Goal: Information Seeking & Learning: Learn about a topic

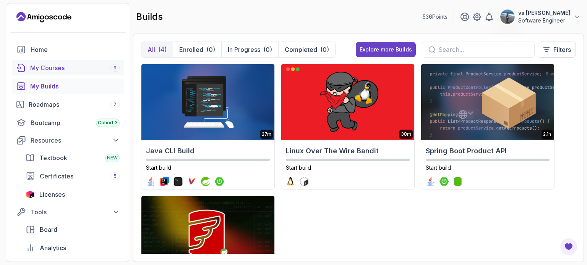
click at [67, 66] on div "My Courses 9" at bounding box center [74, 67] width 89 height 9
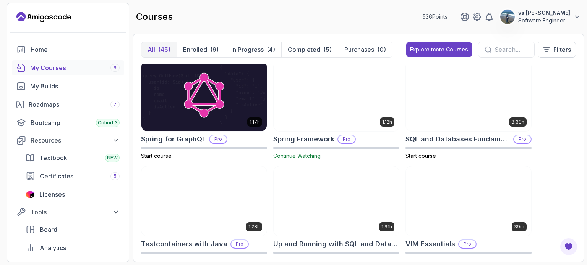
scroll to position [1391, 0]
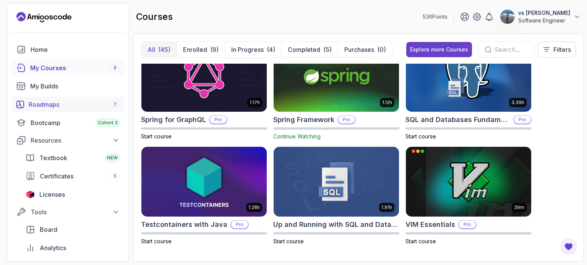
click at [40, 110] on link "Roadmaps 7" at bounding box center [68, 104] width 112 height 15
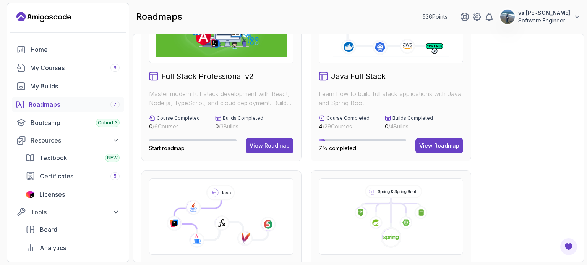
scroll to position [115, 0]
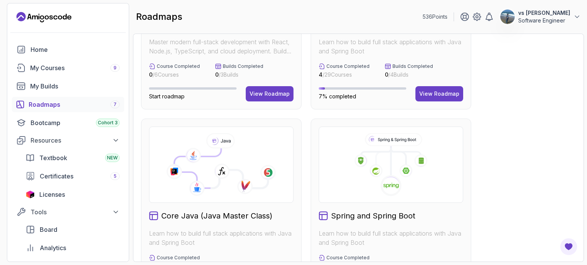
click at [379, 145] on icon at bounding box center [392, 140] width 55 height 12
click at [379, 137] on icon at bounding box center [393, 140] width 55 height 12
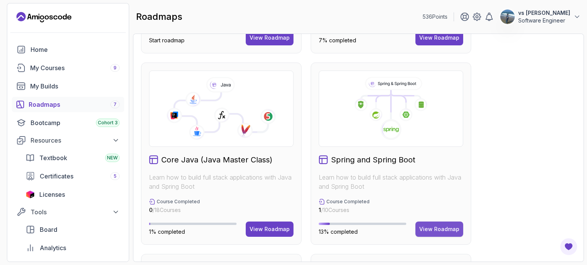
click at [441, 231] on div "View Roadmap" at bounding box center [439, 230] width 40 height 8
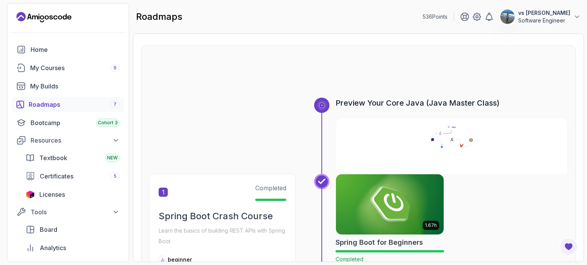
scroll to position [21, 0]
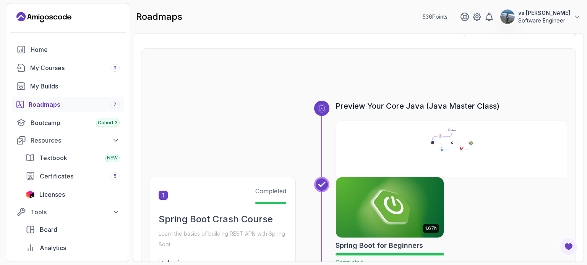
click at [436, 208] on img at bounding box center [390, 208] width 108 height 60
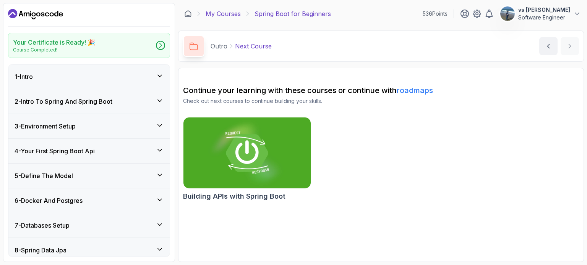
click at [233, 12] on link "My Courses" at bounding box center [222, 13] width 35 height 9
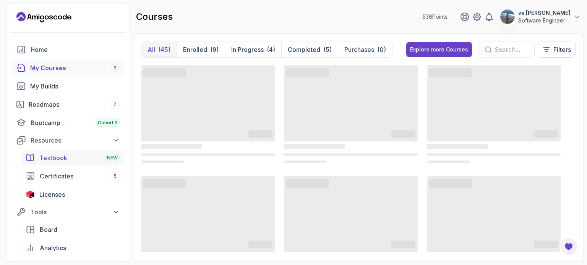
click at [69, 157] on div "Textbook NEW" at bounding box center [79, 158] width 80 height 9
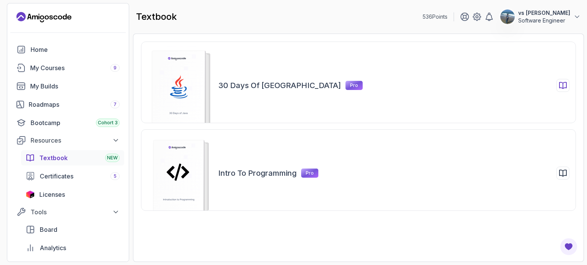
click at [196, 82] on rect at bounding box center [178, 90] width 53 height 79
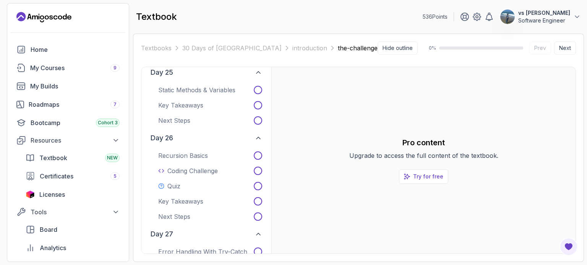
scroll to position [2634, 0]
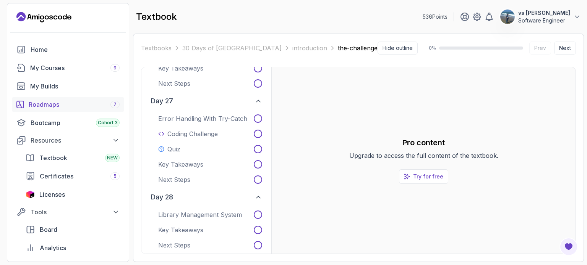
click at [72, 102] on div "Roadmaps 7" at bounding box center [74, 104] width 91 height 9
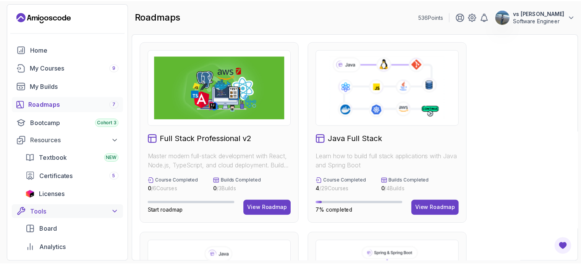
scroll to position [99, 0]
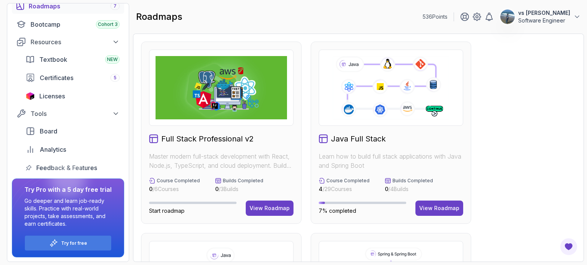
click at [546, 13] on p "vs [PERSON_NAME]" at bounding box center [544, 13] width 52 height 8
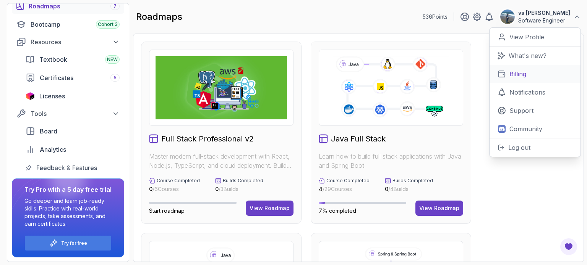
click at [510, 73] on p "Billing" at bounding box center [517, 74] width 17 height 9
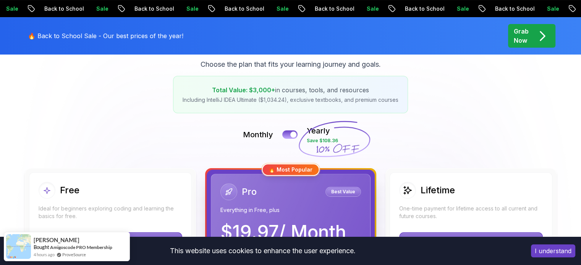
scroll to position [112, 0]
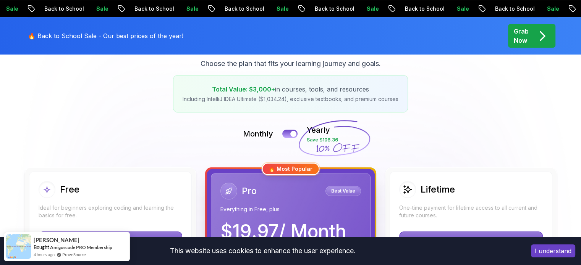
click at [428, 188] on h2 "Lifetime" at bounding box center [437, 190] width 34 height 12
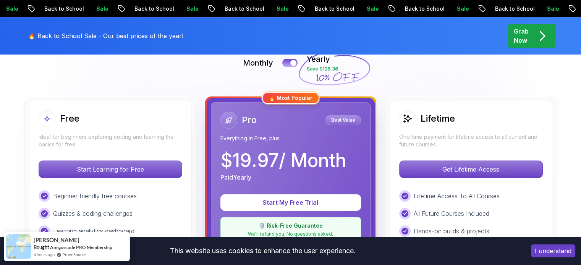
scroll to position [183, 0]
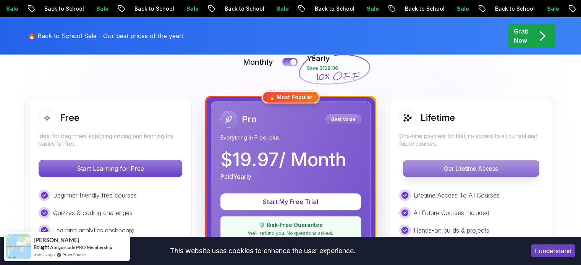
click at [432, 172] on p "Get Lifetime Access" at bounding box center [471, 169] width 136 height 16
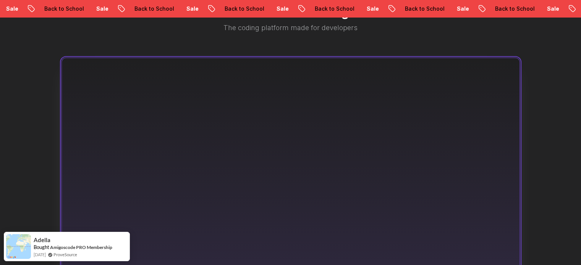
scroll to position [562, 0]
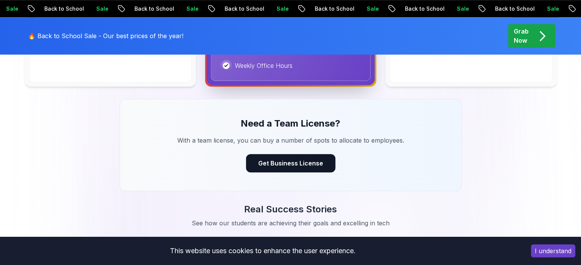
scroll to position [183, 0]
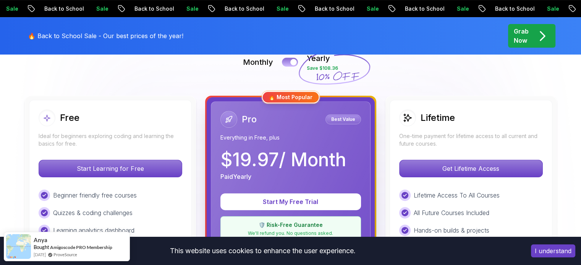
click at [289, 60] on button at bounding box center [290, 62] width 16 height 9
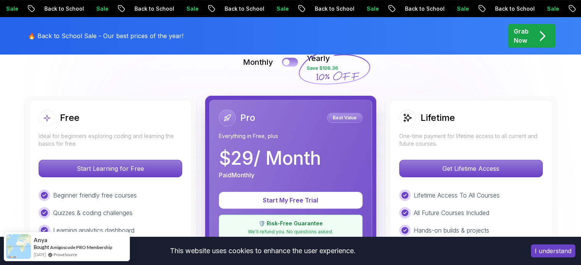
click at [289, 60] on div at bounding box center [286, 62] width 6 height 6
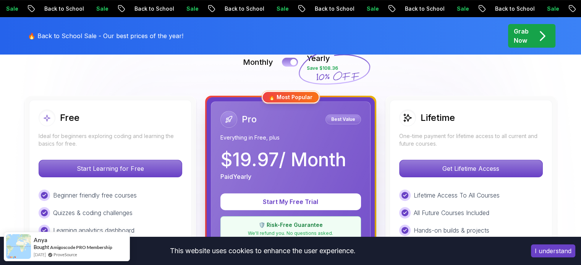
click at [293, 61] on div at bounding box center [293, 62] width 6 height 6
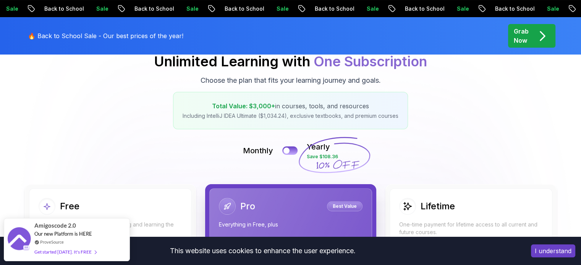
scroll to position [0, 0]
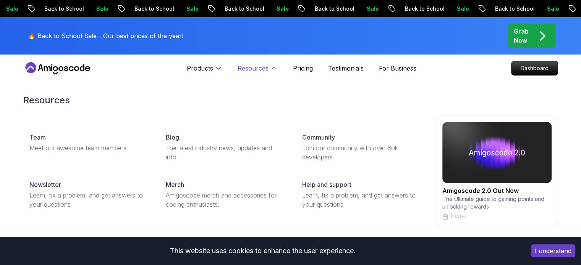
click at [251, 74] on button "Resources" at bounding box center [258, 71] width 40 height 15
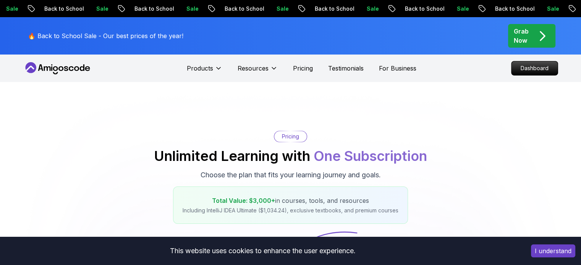
click at [61, 66] on icon at bounding box center [57, 68] width 69 height 12
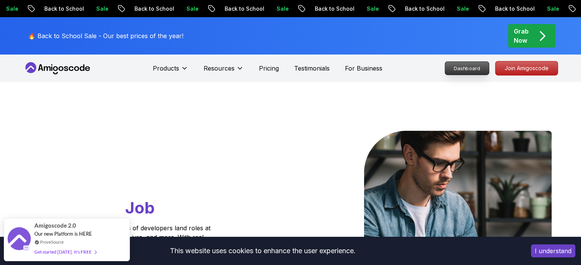
click at [475, 66] on p "Dashboard" at bounding box center [467, 68] width 44 height 13
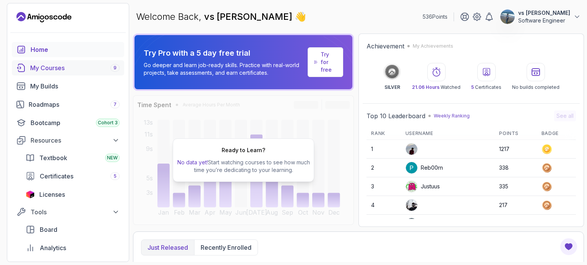
click at [66, 64] on div "My Courses 9" at bounding box center [74, 67] width 89 height 9
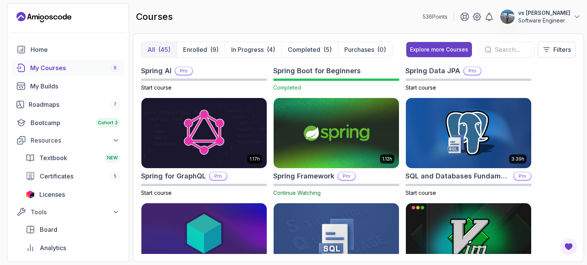
scroll to position [1391, 0]
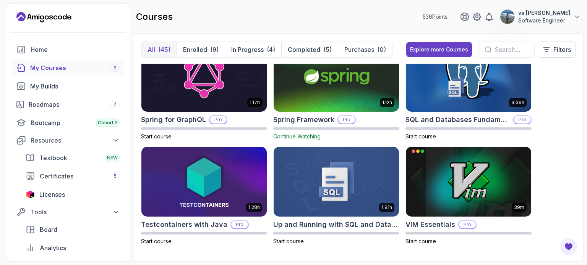
click at [60, 66] on div "My Courses 9" at bounding box center [74, 67] width 89 height 9
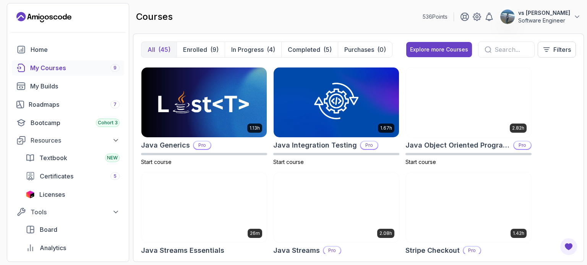
scroll to position [595, 0]
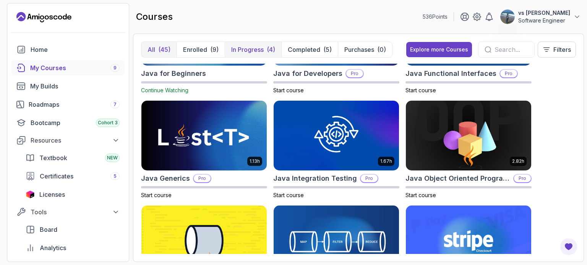
click at [253, 50] on p "In Progress" at bounding box center [247, 49] width 32 height 9
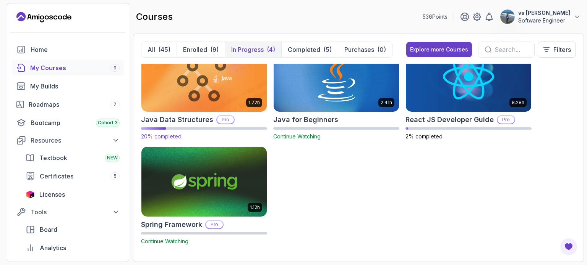
scroll to position [22, 0]
click at [39, 107] on div "Roadmaps 7" at bounding box center [74, 104] width 91 height 9
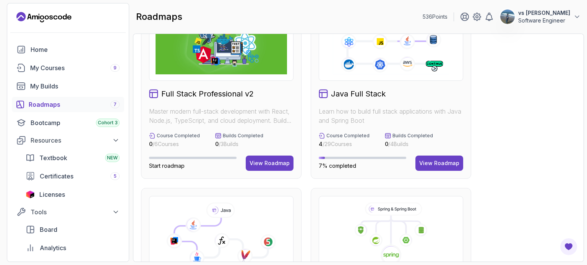
scroll to position [38, 0]
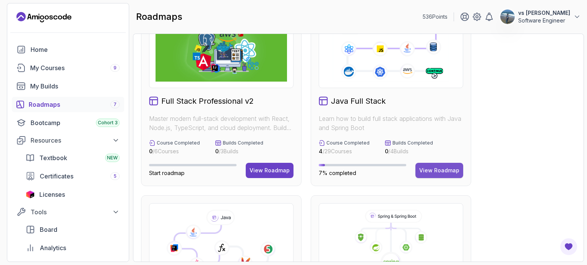
click at [446, 167] on div "View Roadmap" at bounding box center [439, 171] width 40 height 8
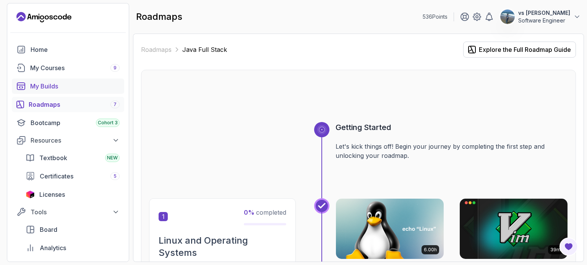
click at [71, 85] on div "My Builds" at bounding box center [74, 86] width 89 height 9
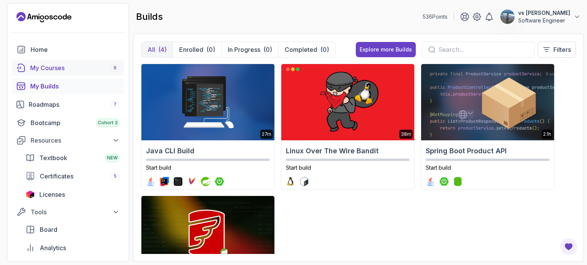
click at [60, 74] on link "My Courses 9" at bounding box center [68, 67] width 112 height 15
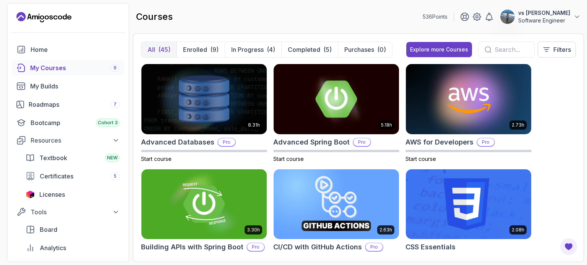
click at [196, 136] on div "8.31h Advanced Databases Pro Start course" at bounding box center [204, 113] width 126 height 99
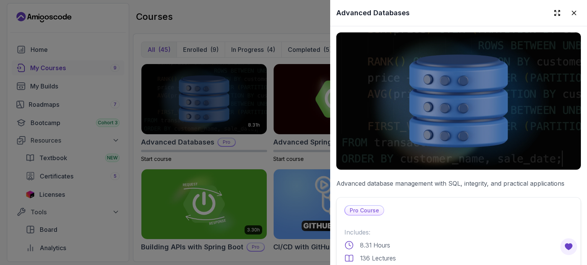
click at [188, 137] on div at bounding box center [293, 132] width 587 height 265
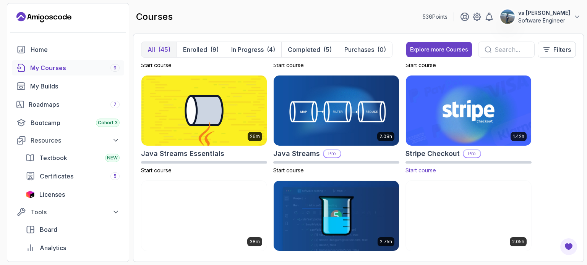
scroll to position [722, 0]
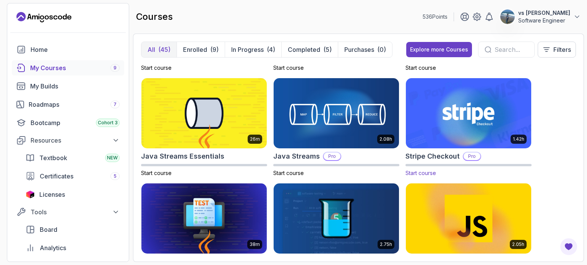
click at [470, 87] on img at bounding box center [467, 114] width 131 height 74
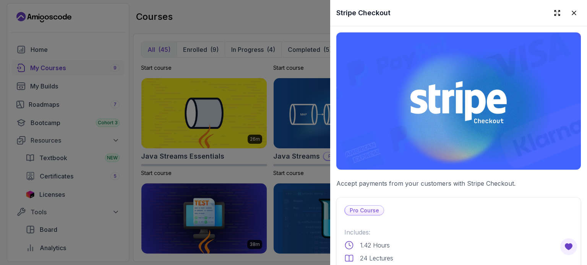
click at [470, 87] on img at bounding box center [458, 100] width 244 height 137
click at [283, 39] on div at bounding box center [293, 132] width 587 height 265
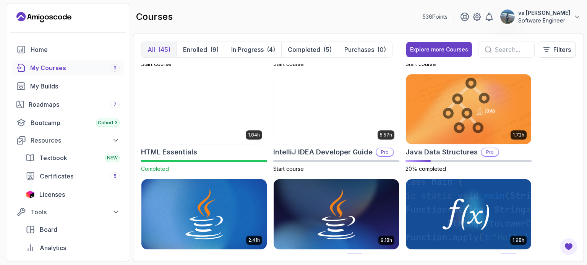
scroll to position [0, 0]
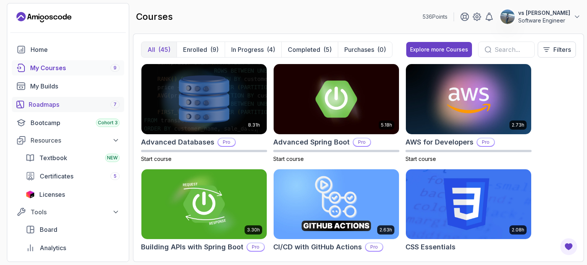
click at [77, 105] on div "Roadmaps 7" at bounding box center [74, 104] width 91 height 9
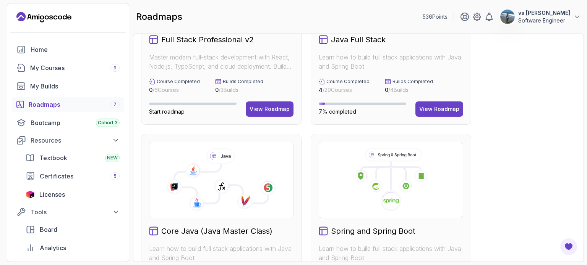
scroll to position [128, 0]
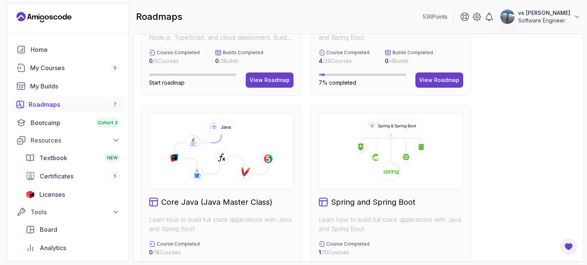
click at [349, 156] on icon at bounding box center [390, 151] width 131 height 63
click at [372, 124] on icon at bounding box center [393, 126] width 55 height 12
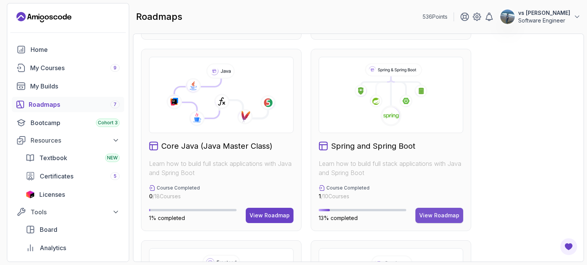
click at [421, 215] on div "View Roadmap" at bounding box center [439, 216] width 40 height 8
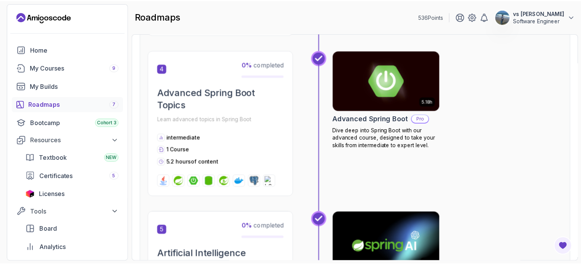
scroll to position [658, 0]
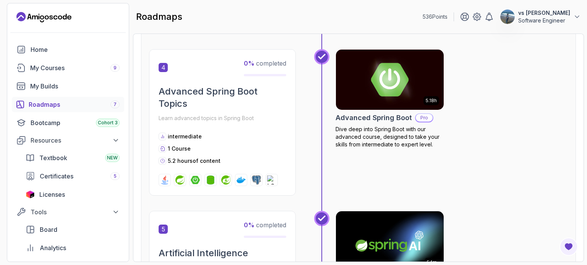
click at [365, 68] on img at bounding box center [389, 79] width 113 height 63
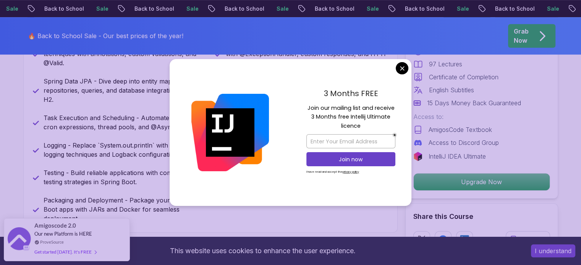
scroll to position [406, 0]
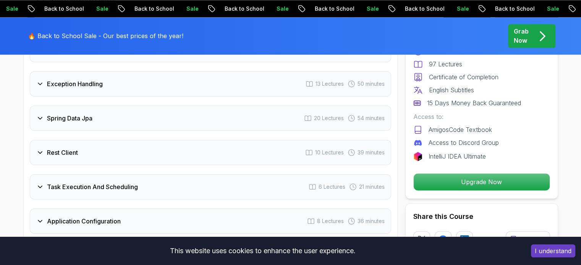
scroll to position [1184, 0]
click at [289, 141] on div "Rest Client 10 Lectures 39 minutes" at bounding box center [210, 153] width 361 height 25
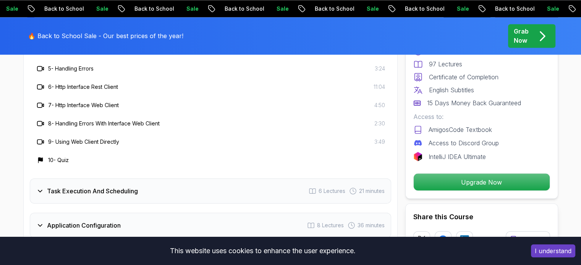
scroll to position [1309, 0]
click at [273, 178] on div "Task Execution And Scheduling 6 Lectures 21 minutes" at bounding box center [210, 190] width 361 height 25
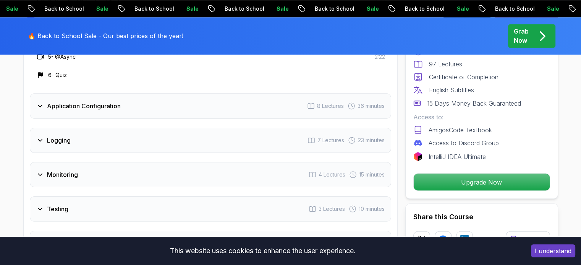
scroll to position [1393, 0]
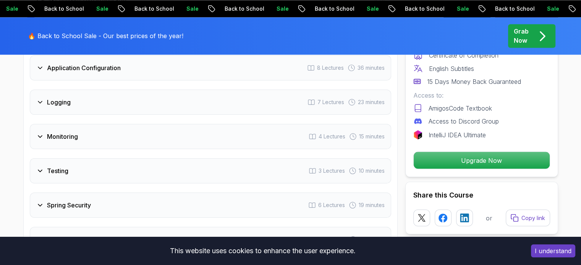
click at [230, 124] on div "Monitoring 4 Lectures 15 minutes" at bounding box center [210, 136] width 361 height 25
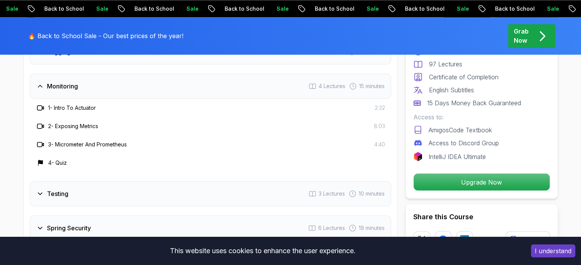
scroll to position [1327, 0]
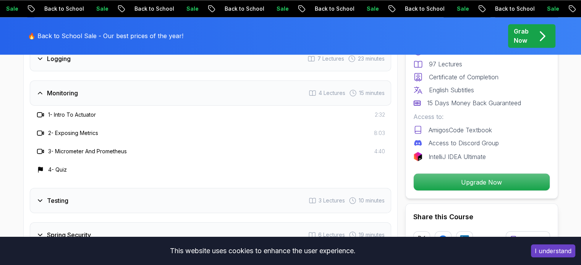
click at [196, 81] on div "Monitoring 4 Lectures 15 minutes" at bounding box center [210, 93] width 361 height 25
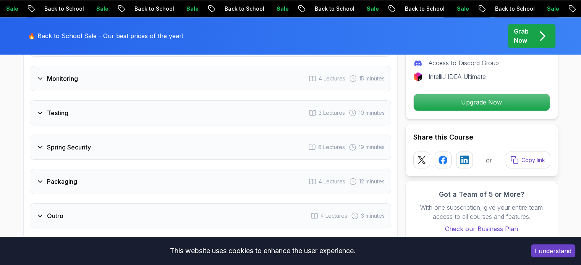
scroll to position [1340, 0]
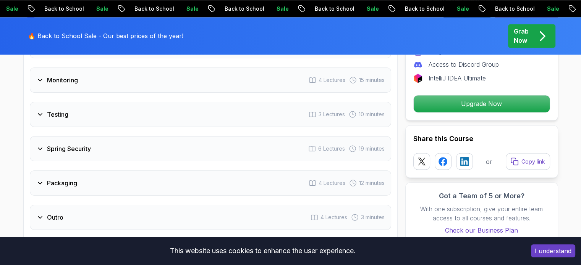
click at [198, 102] on div "Testing 3 Lectures 10 minutes" at bounding box center [210, 114] width 361 height 25
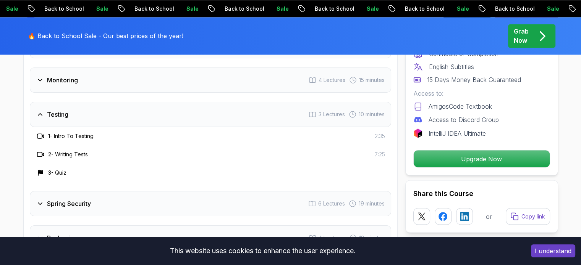
click at [198, 102] on div "Testing 3 Lectures 10 minutes" at bounding box center [210, 114] width 361 height 25
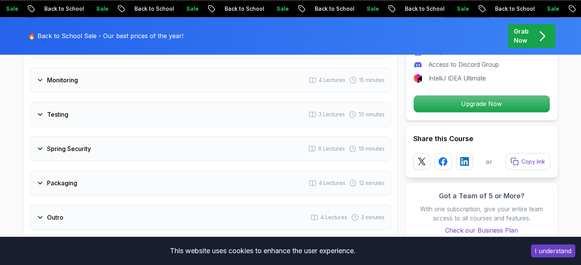
click at [199, 136] on div "Spring Security 6 Lectures 19 minutes" at bounding box center [210, 148] width 361 height 25
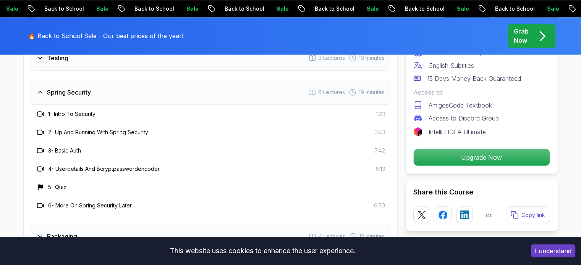
scroll to position [1397, 0]
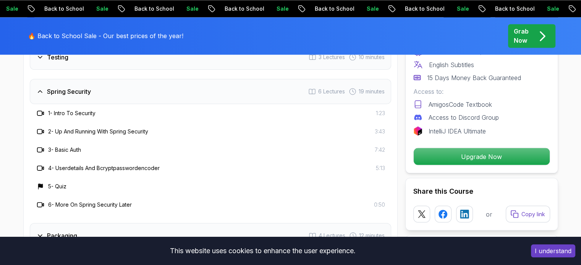
click at [154, 79] on div "Spring Security 6 Lectures 19 minutes" at bounding box center [210, 91] width 361 height 25
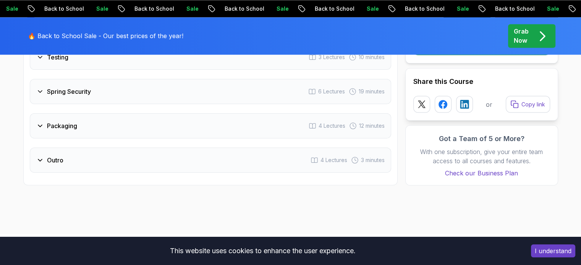
click at [153, 148] on div "Outro 4 Lectures 3 minutes" at bounding box center [210, 160] width 361 height 25
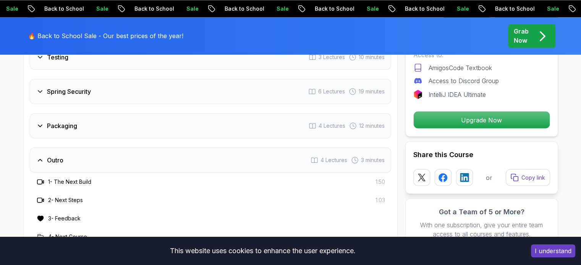
click at [153, 148] on div "Outro 4 Lectures 3 minutes" at bounding box center [210, 160] width 361 height 25
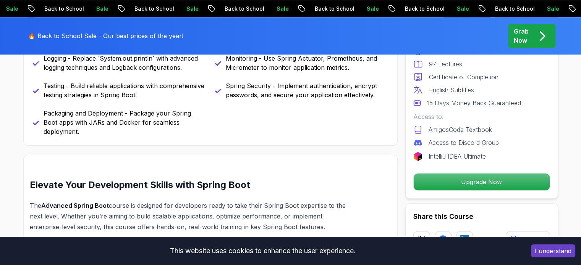
scroll to position [434, 0]
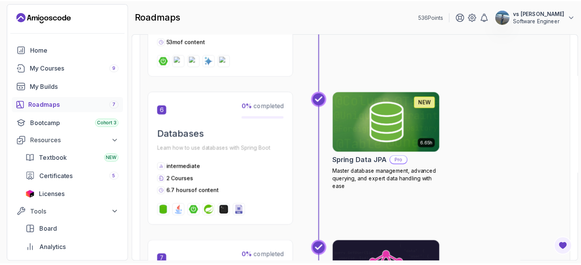
scroll to position [939, 0]
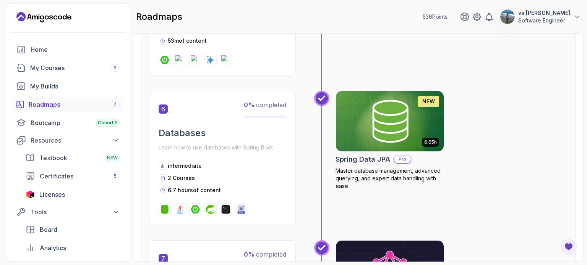
click at [396, 122] on img at bounding box center [389, 121] width 113 height 63
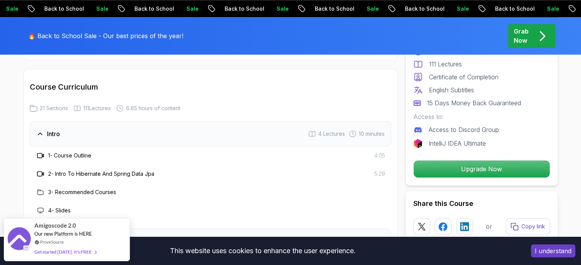
scroll to position [920, 0]
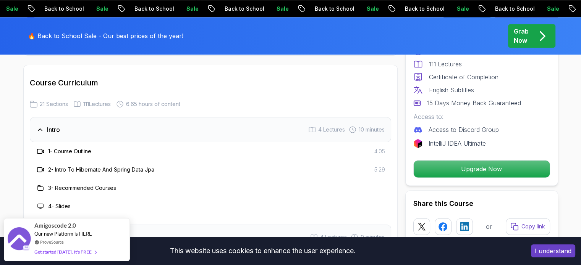
click at [296, 123] on div "Intro 4 Lectures 10 minutes" at bounding box center [210, 129] width 361 height 25
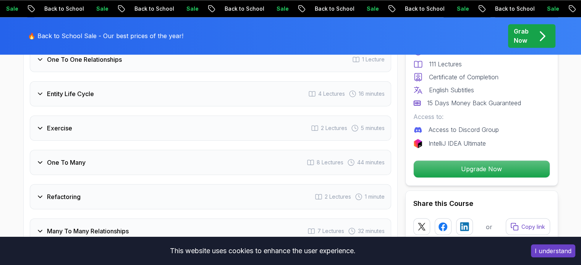
scroll to position [1232, 0]
click at [296, 123] on div "Exercise 2 Lectures 5 minutes" at bounding box center [210, 127] width 361 height 25
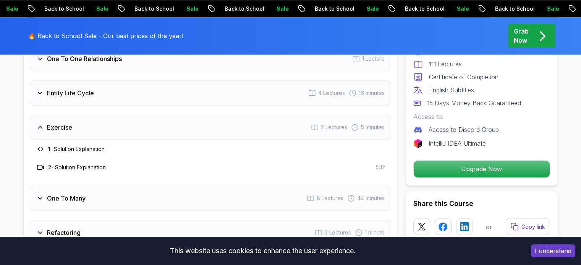
click at [296, 123] on div "Exercise 2 Lectures 5 minutes" at bounding box center [210, 127] width 361 height 25
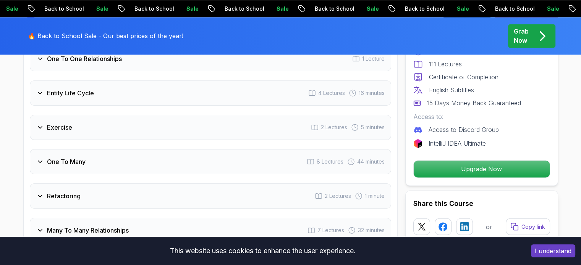
click at [283, 149] on div "One To Many 8 Lectures 44 minutes" at bounding box center [210, 161] width 361 height 25
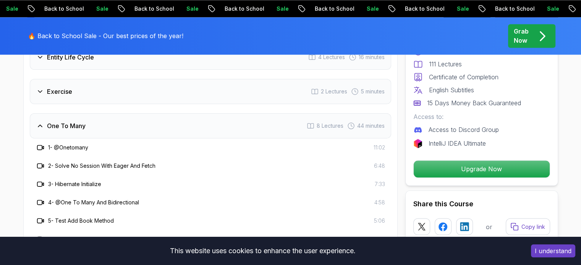
scroll to position [1267, 0]
click at [244, 114] on div "One To Many 8 Lectures 44 minutes" at bounding box center [210, 126] width 361 height 25
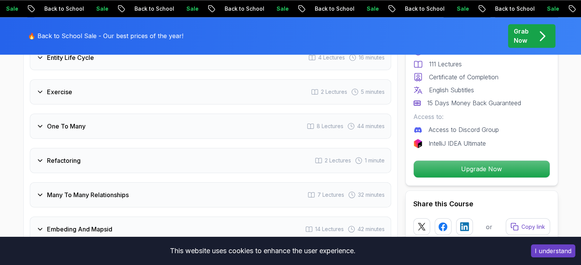
click at [245, 148] on div "Refactoring 2 Lectures 1 minute" at bounding box center [210, 160] width 361 height 25
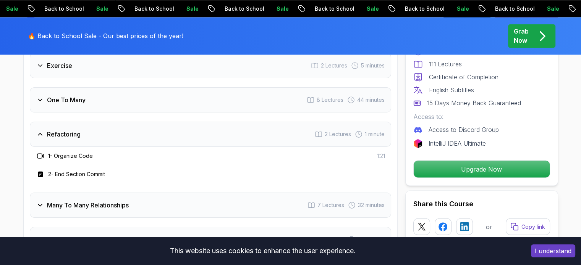
scroll to position [1293, 0]
click at [217, 123] on div "Refactoring 2 Lectures 1 minute" at bounding box center [210, 134] width 361 height 25
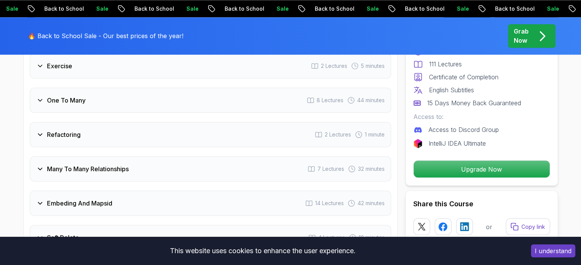
click at [217, 162] on div "Many To Many Relationships 7 Lectures 32 minutes" at bounding box center [210, 169] width 361 height 25
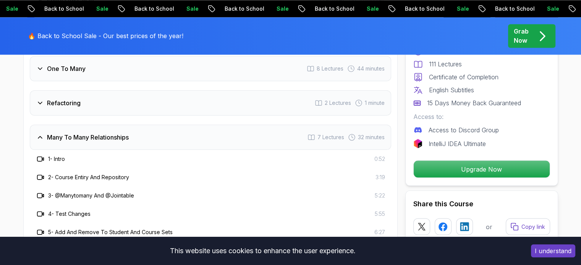
scroll to position [1325, 0]
click at [205, 126] on div "Many To Many Relationships 7 Lectures 32 minutes" at bounding box center [210, 136] width 361 height 25
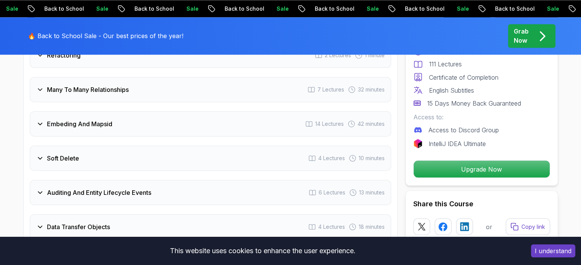
scroll to position [1373, 0]
click at [175, 111] on div "Embeding And Mapsid 14 Lectures 42 minutes" at bounding box center [210, 123] width 361 height 25
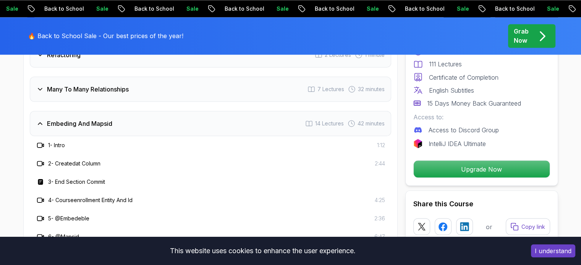
click at [175, 111] on div "Embeding And Mapsid 14 Lectures 42 minutes" at bounding box center [210, 123] width 361 height 25
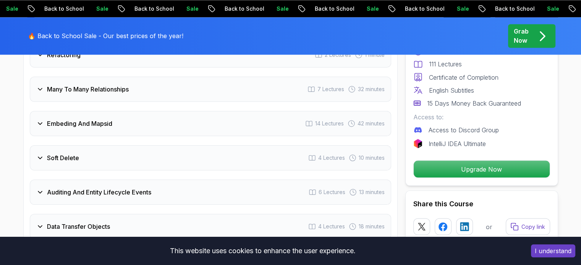
click at [171, 145] on div "Soft Delete 4 Lectures 10 minutes" at bounding box center [210, 157] width 361 height 25
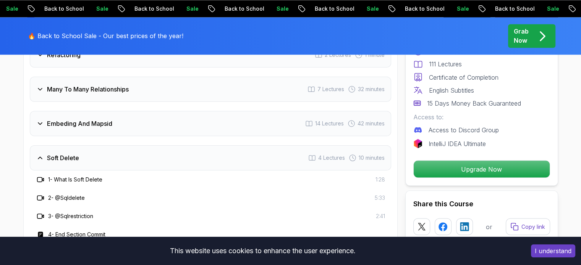
click at [171, 145] on div "Soft Delete 4 Lectures 10 minutes" at bounding box center [210, 157] width 361 height 25
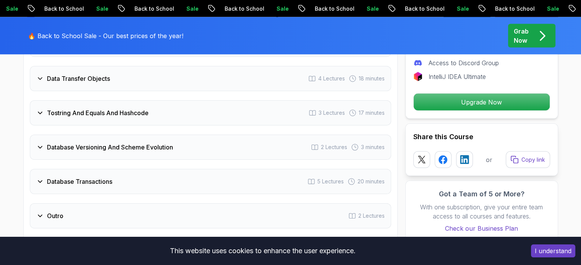
scroll to position [1529, 0]
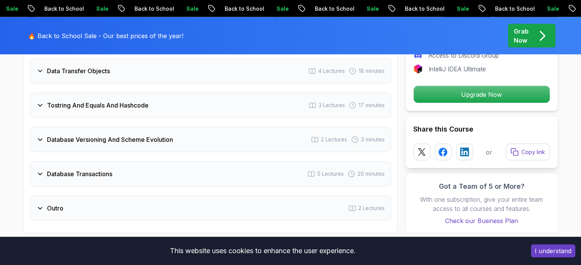
click at [166, 135] on h3 "Database Versioning And Scheme Evolution" at bounding box center [110, 139] width 126 height 9
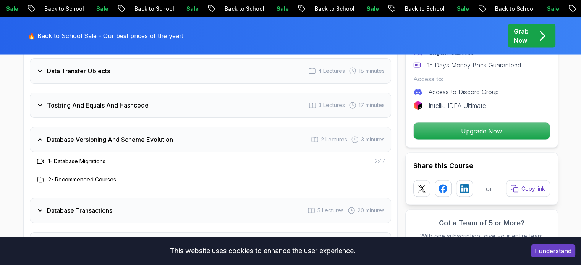
click at [166, 135] on h3 "Database Versioning And Scheme Evolution" at bounding box center [110, 139] width 126 height 9
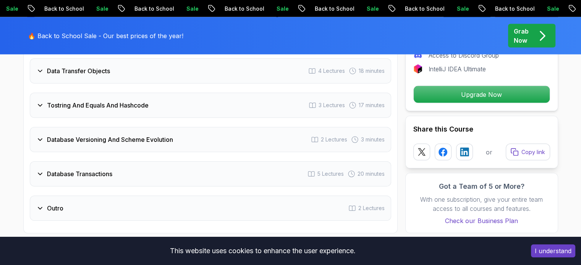
click at [168, 162] on div "Database Transactions 5 Lectures 20 minutes" at bounding box center [210, 174] width 361 height 25
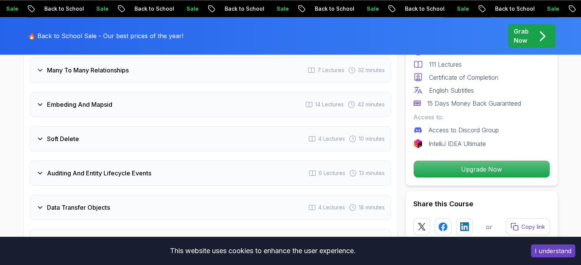
scroll to position [1436, 0]
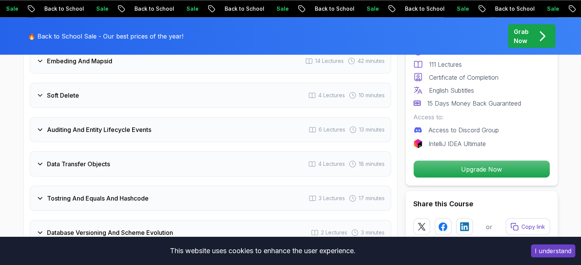
click at [168, 160] on div "Data Transfer Objects 4 Lectures 18 minutes" at bounding box center [210, 164] width 361 height 25
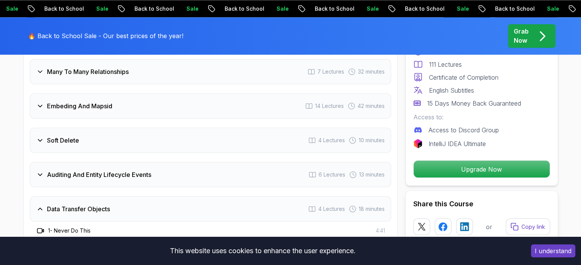
scroll to position [1390, 0]
click at [94, 197] on div "Data Transfer Objects 4 Lectures 18 minutes" at bounding box center [210, 209] width 361 height 25
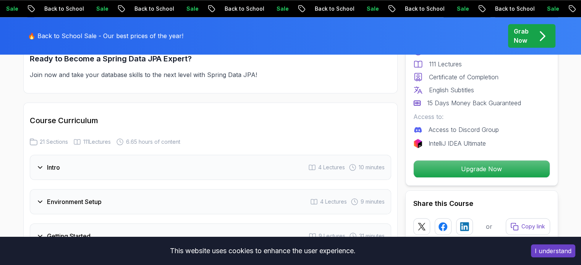
scroll to position [881, 0]
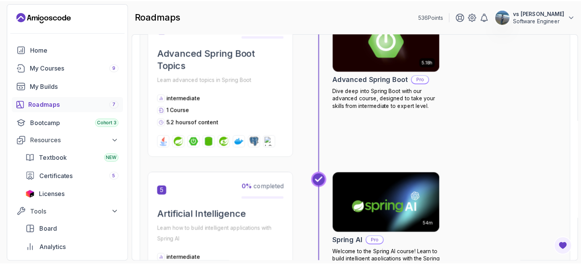
scroll to position [760, 0]
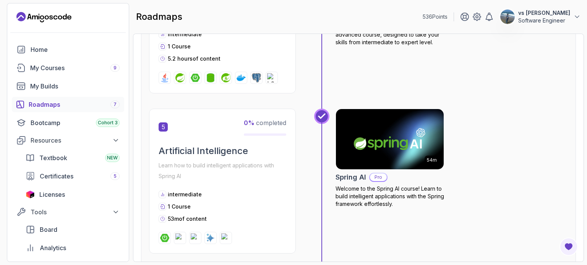
click at [391, 140] on img at bounding box center [389, 139] width 113 height 63
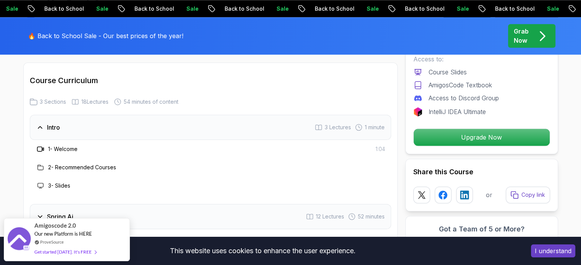
scroll to position [967, 0]
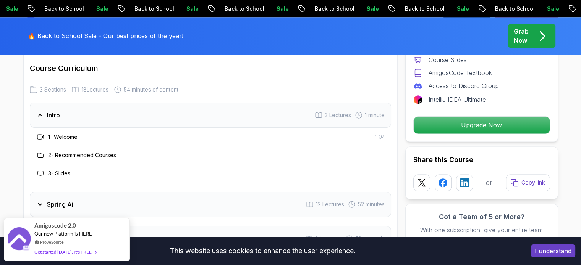
click at [296, 125] on div "Intro 3 Lectures 1 minute" at bounding box center [210, 115] width 361 height 25
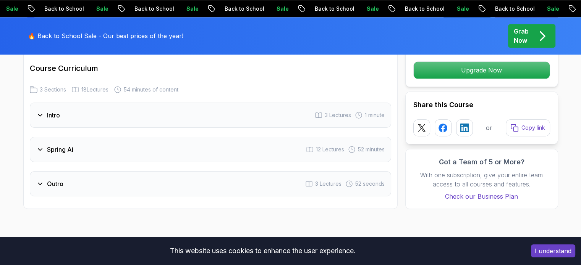
scroll to position [976, 0]
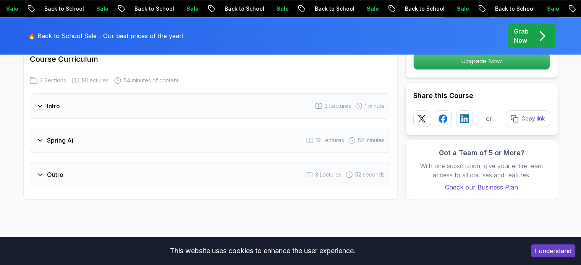
click at [286, 145] on div "Spring Ai 12 Lectures 52 minutes" at bounding box center [210, 140] width 361 height 25
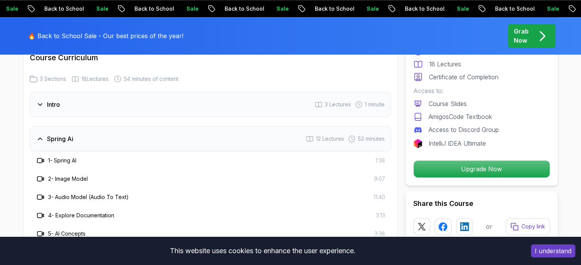
scroll to position [977, 0]
click at [265, 137] on div "Spring Ai 12 Lectures 52 minutes" at bounding box center [210, 139] width 361 height 25
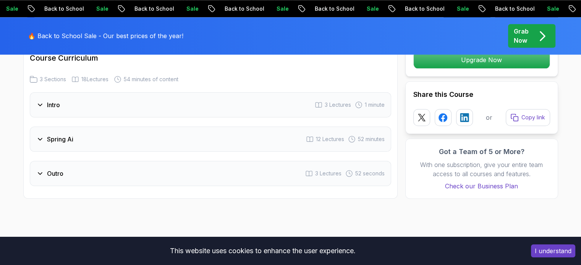
click at [246, 171] on div "Outro 3 Lectures 52 seconds" at bounding box center [210, 173] width 361 height 25
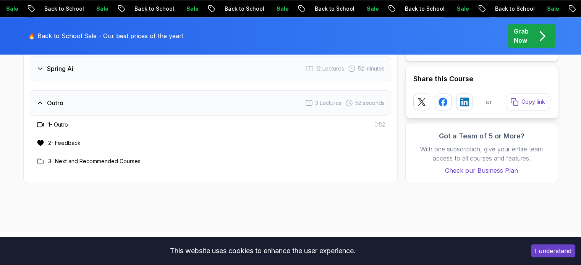
scroll to position [1047, 0]
click at [209, 104] on div "Outro 3 Lectures 52 seconds" at bounding box center [210, 103] width 361 height 25
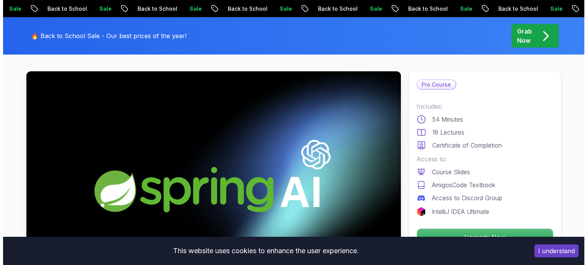
scroll to position [0, 0]
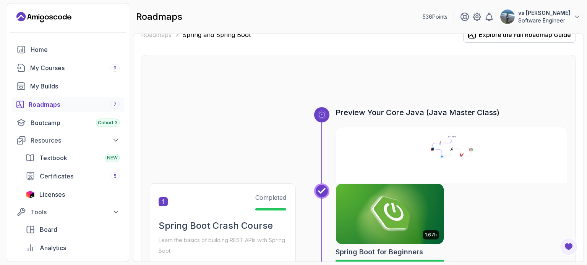
scroll to position [15, 0]
click at [51, 198] on span "Licenses" at bounding box center [52, 194] width 26 height 9
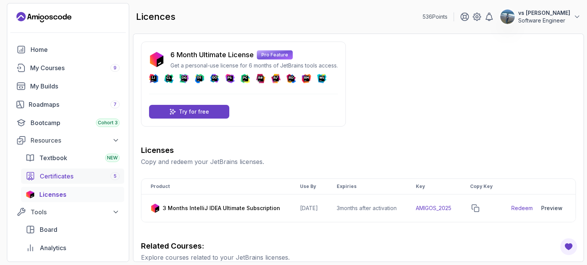
click at [83, 180] on div "Certificates 5" at bounding box center [80, 176] width 80 height 9
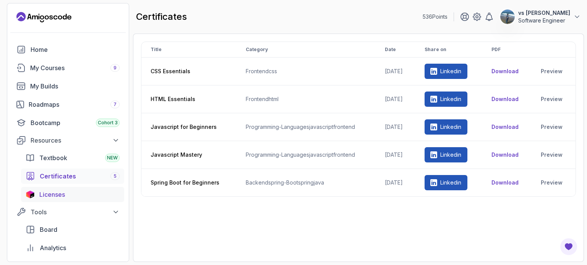
click at [83, 194] on div "Licenses" at bounding box center [79, 194] width 80 height 9
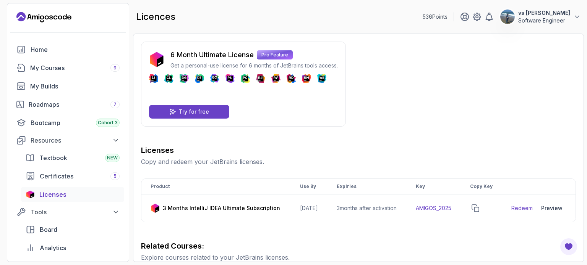
click at [254, 154] on h3 "Licenses" at bounding box center [358, 150] width 435 height 11
click at [69, 162] on div "Textbook NEW" at bounding box center [79, 158] width 80 height 9
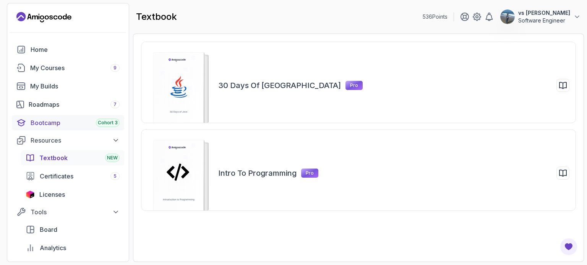
click at [36, 120] on div "Bootcamp Cohort 3" at bounding box center [75, 122] width 89 height 9
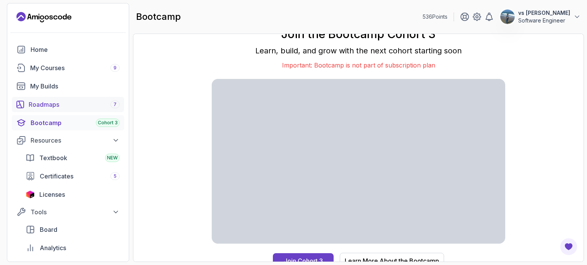
click at [67, 102] on div "Roadmaps 7" at bounding box center [74, 104] width 91 height 9
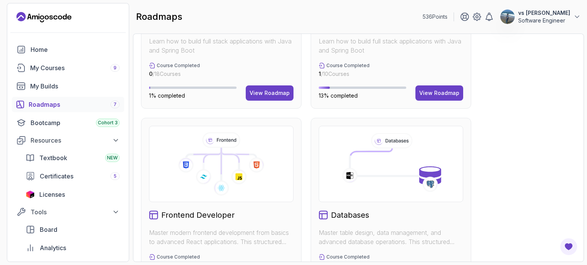
scroll to position [369, 0]
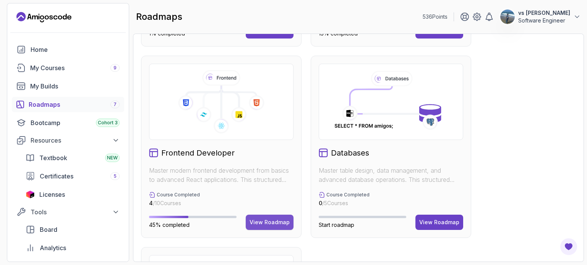
click at [275, 219] on div "View Roadmap" at bounding box center [269, 223] width 40 height 8
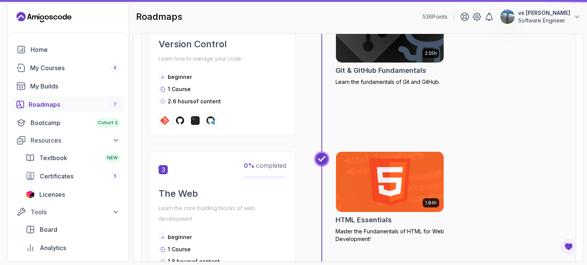
scroll to position [8, 0]
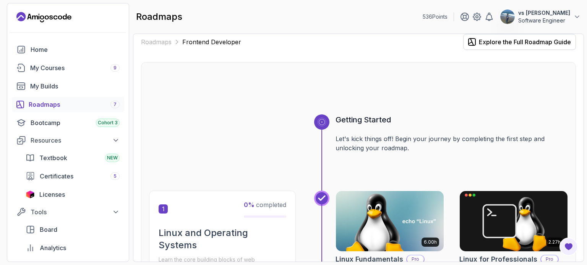
click at [275, 218] on div "1 0 % completed Linux and Operating Systems Learn the core building blocks of w…" at bounding box center [222, 269] width 147 height 157
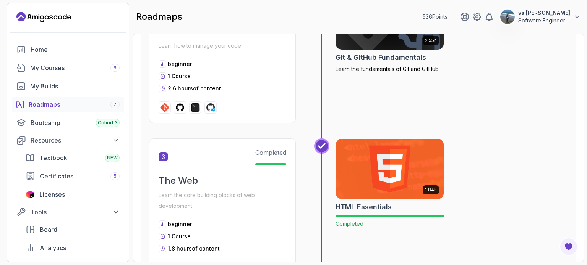
scroll to position [0, 0]
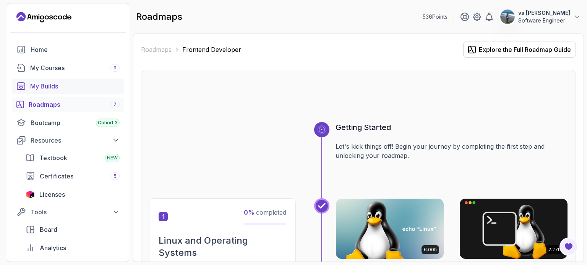
click at [52, 91] on link "My Builds" at bounding box center [68, 86] width 112 height 15
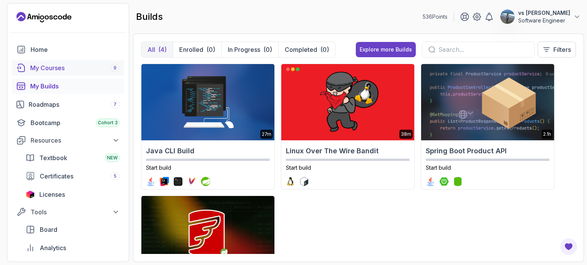
click at [42, 71] on div "My Courses 9" at bounding box center [74, 67] width 89 height 9
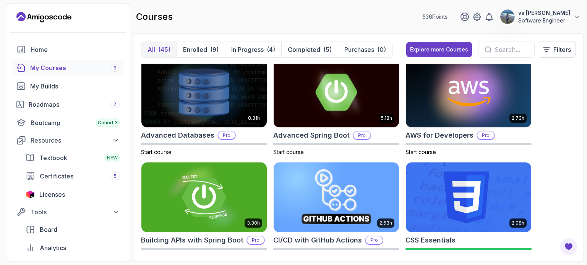
scroll to position [5, 0]
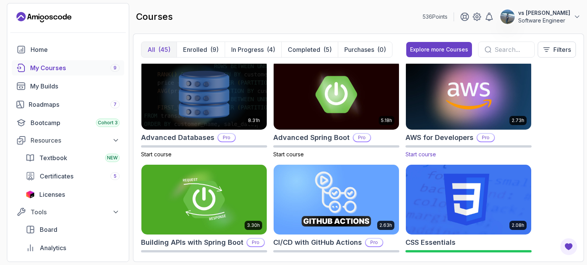
click at [446, 88] on img at bounding box center [467, 95] width 131 height 74
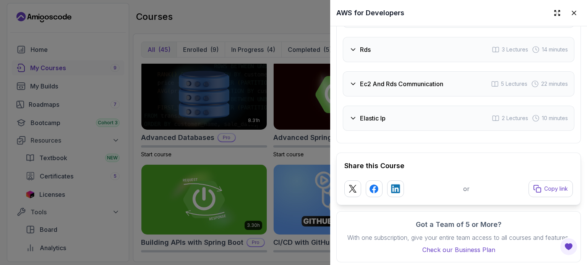
scroll to position [1496, 0]
click at [315, 133] on div at bounding box center [293, 132] width 587 height 265
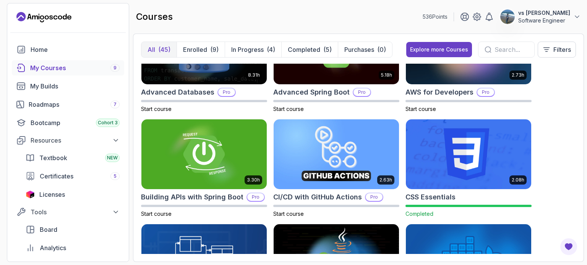
scroll to position [0, 0]
